Goal: Task Accomplishment & Management: Use online tool/utility

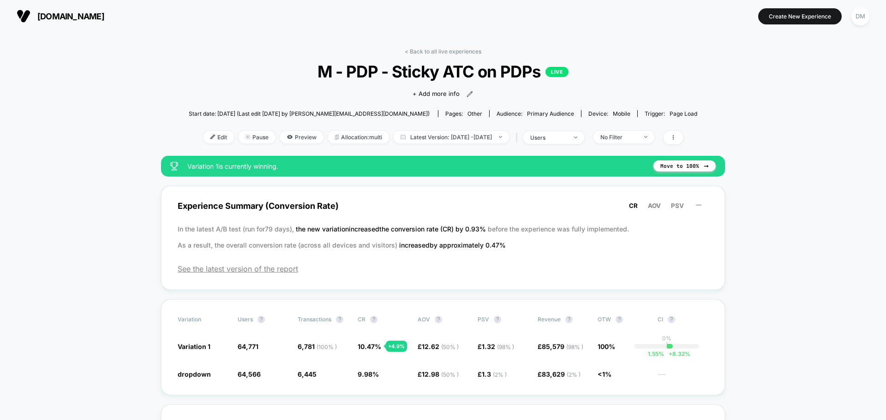
click at [104, 12] on span "[DOMAIN_NAME]" at bounding box center [70, 17] width 67 height 10
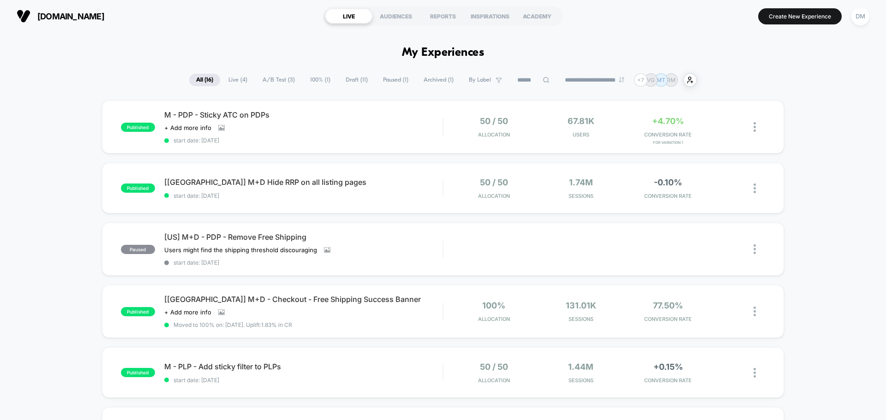
click at [234, 84] on span "Live ( 4 )" at bounding box center [237, 80] width 33 height 12
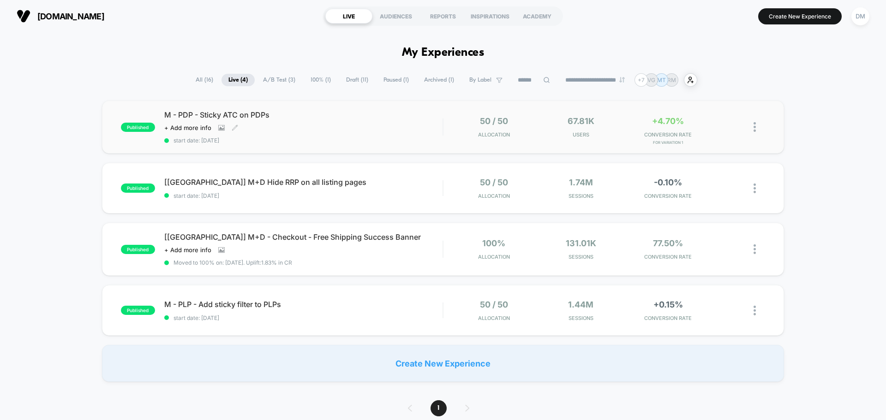
click at [329, 137] on span "start date: 9/30/2025" at bounding box center [303, 140] width 278 height 7
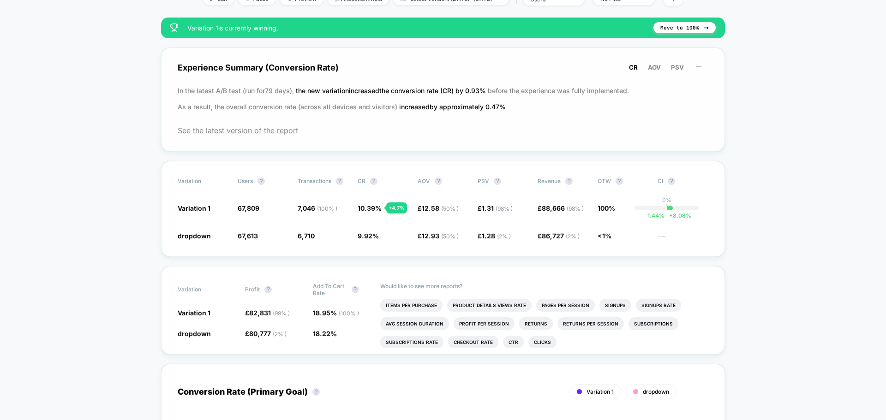
scroll to position [46, 0]
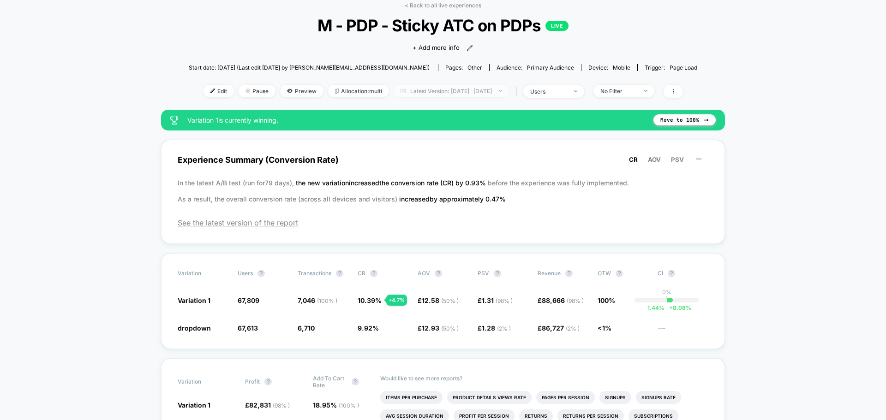
click at [417, 93] on span "Latest Version: Sep 30, 2025 - Oct 2, 2025" at bounding box center [451, 91] width 115 height 12
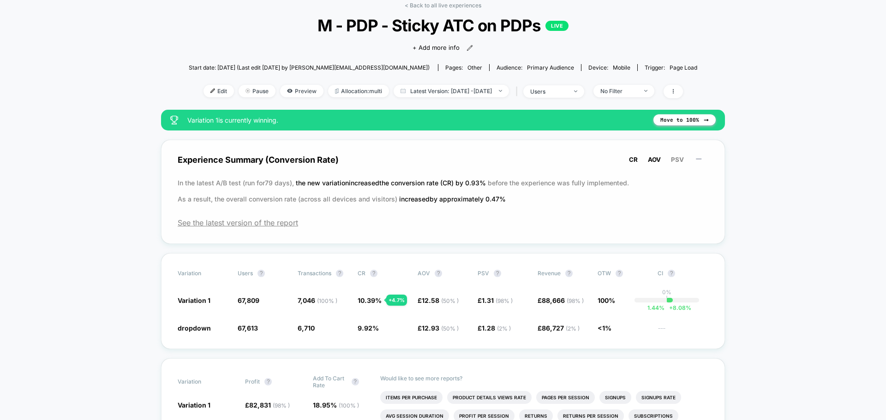
click at [652, 156] on span "AOV" at bounding box center [654, 159] width 13 height 7
click at [679, 158] on span "PSV" at bounding box center [677, 159] width 13 height 7
click at [629, 161] on span "CR" at bounding box center [633, 159] width 9 height 7
click at [693, 119] on button "Move to 100%" at bounding box center [684, 119] width 62 height 11
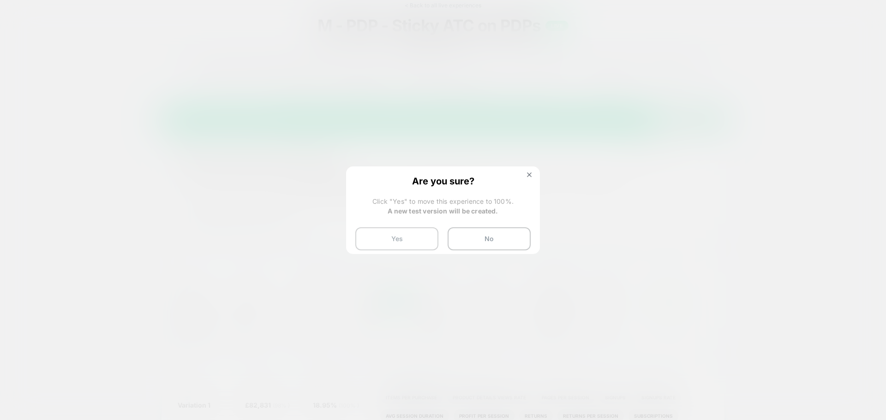
click at [407, 240] on button "Yes" at bounding box center [396, 238] width 83 height 23
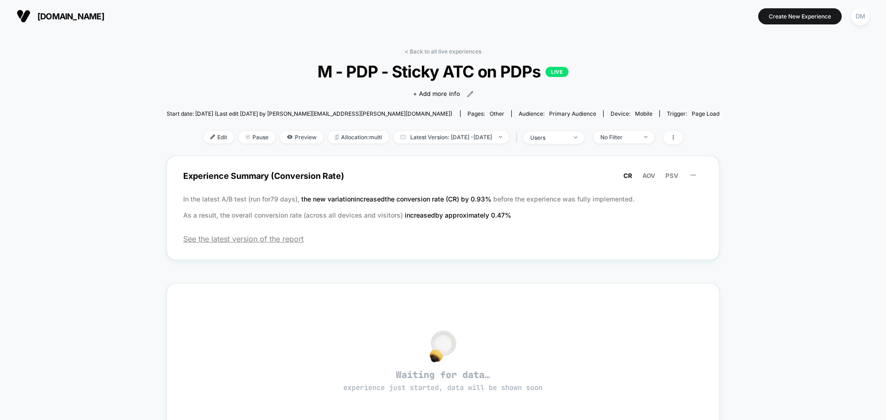
click at [411, 73] on span "M - PDP - Sticky ATC on PDPs LIVE" at bounding box center [443, 71] width 498 height 19
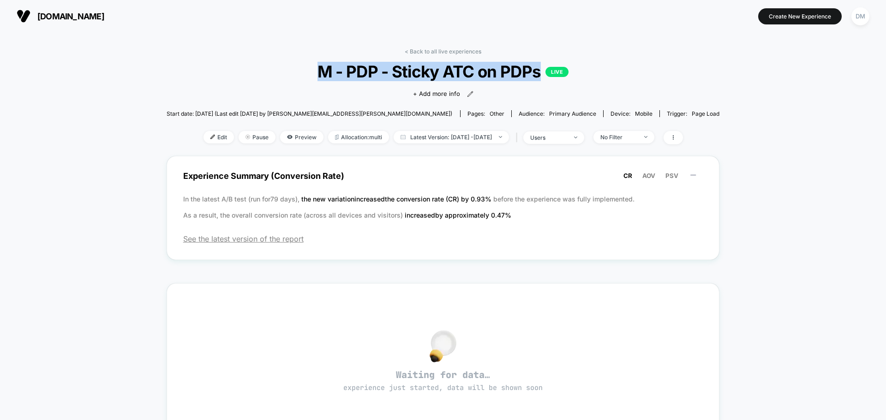
click at [411, 73] on span "M - PDP - Sticky ATC on PDPs LIVE" at bounding box center [443, 71] width 498 height 19
copy span "M - PDP - Sticky ATC on PDPs"
